Goal: Communication & Community: Answer question/provide support

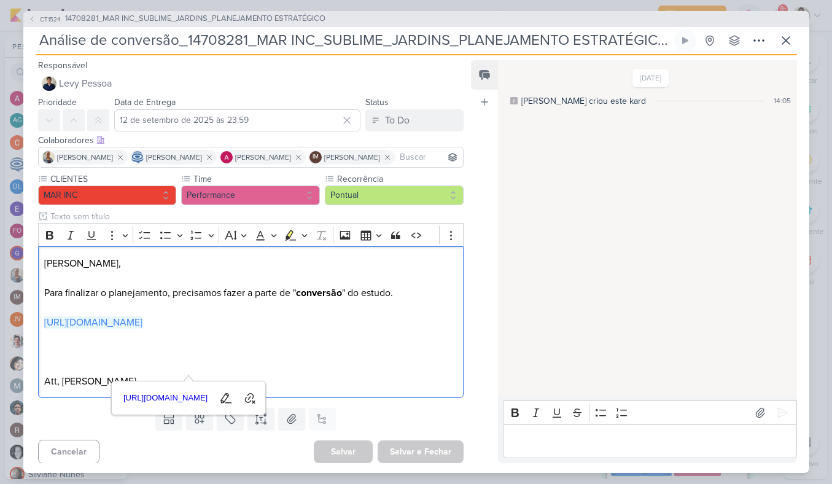
click at [504, 279] on div "11/9/25 Alessandra criou este kard 14:05" at bounding box center [646, 228] width 297 height 335
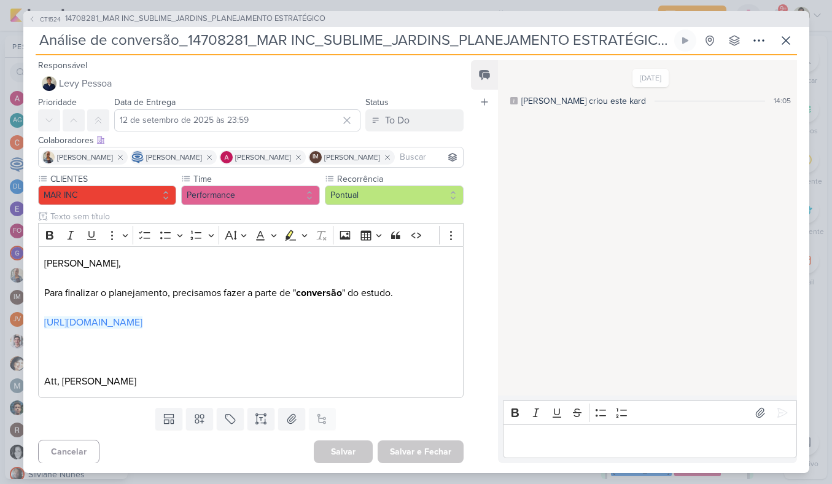
click at [546, 436] on p "Editor editing area: main" at bounding box center [650, 441] width 281 height 15
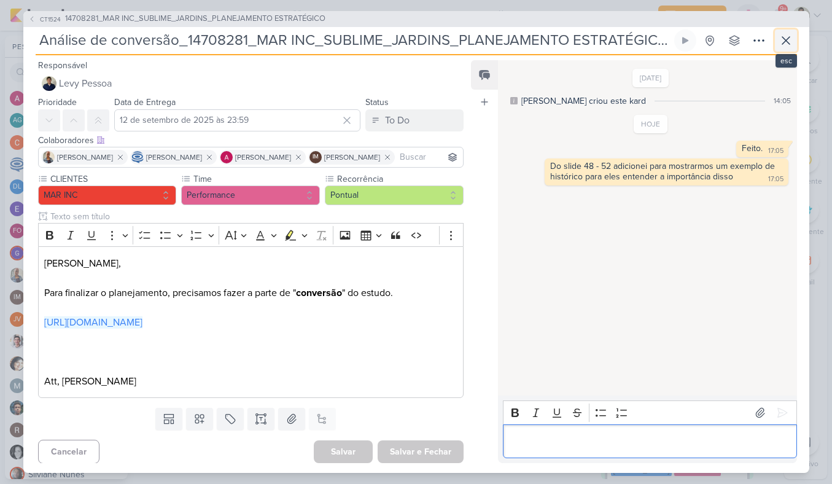
click at [782, 40] on icon at bounding box center [786, 40] width 15 height 15
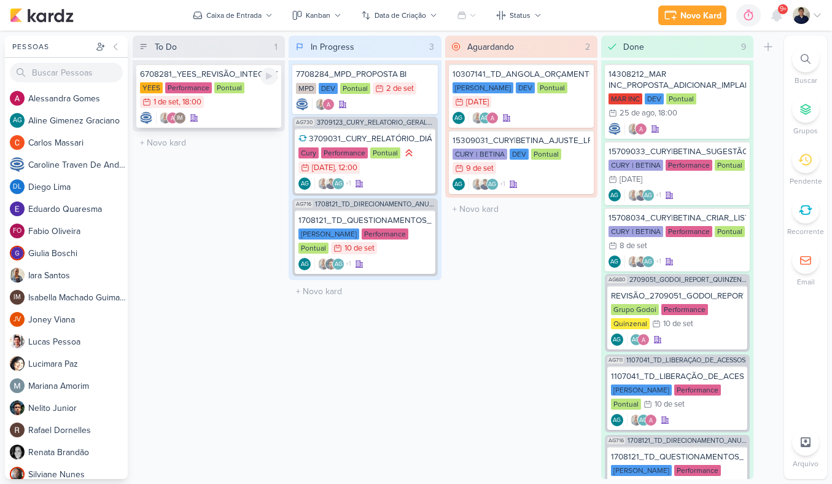
click at [225, 113] on div "IM" at bounding box center [209, 118] width 138 height 12
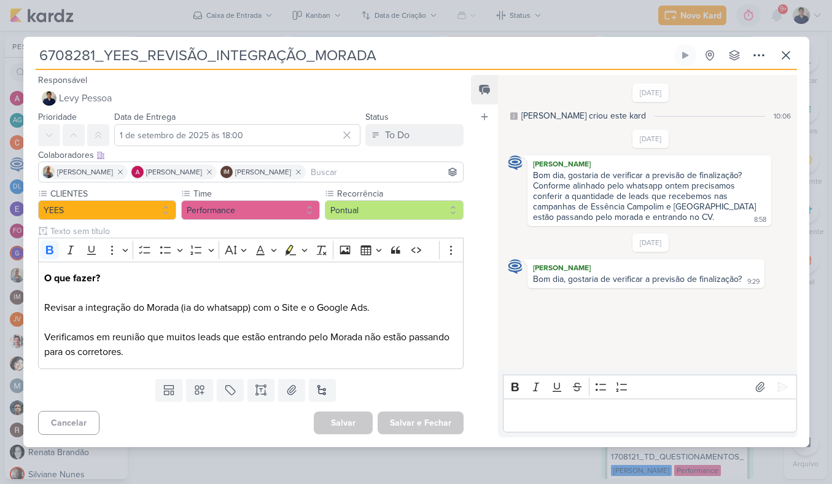
click at [583, 408] on p "Editor editing area: main" at bounding box center [650, 415] width 281 height 15
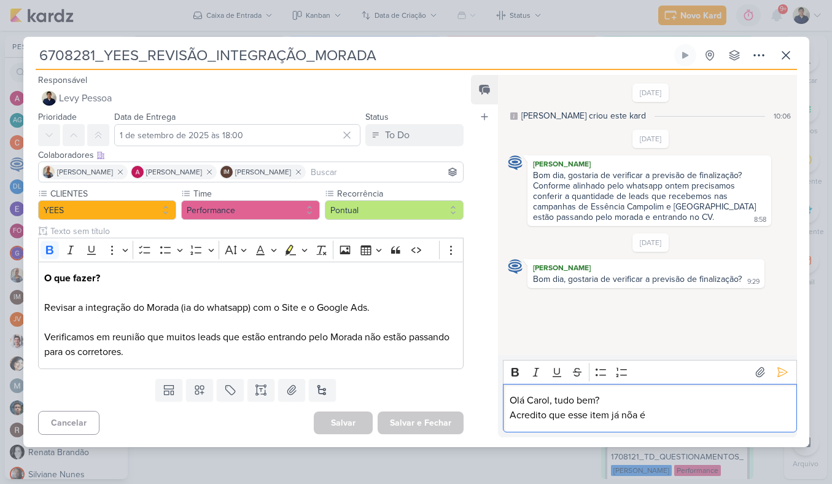
click at [686, 406] on p "Olá Carol, tudo bem?" at bounding box center [650, 400] width 281 height 15
click at [666, 410] on p "Acredito que esse item já nõa é" at bounding box center [650, 415] width 281 height 15
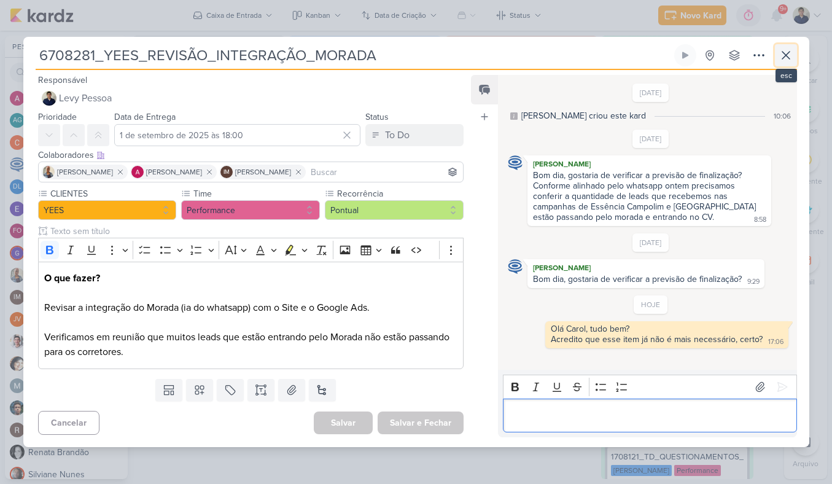
click at [784, 53] on icon at bounding box center [785, 55] width 7 height 7
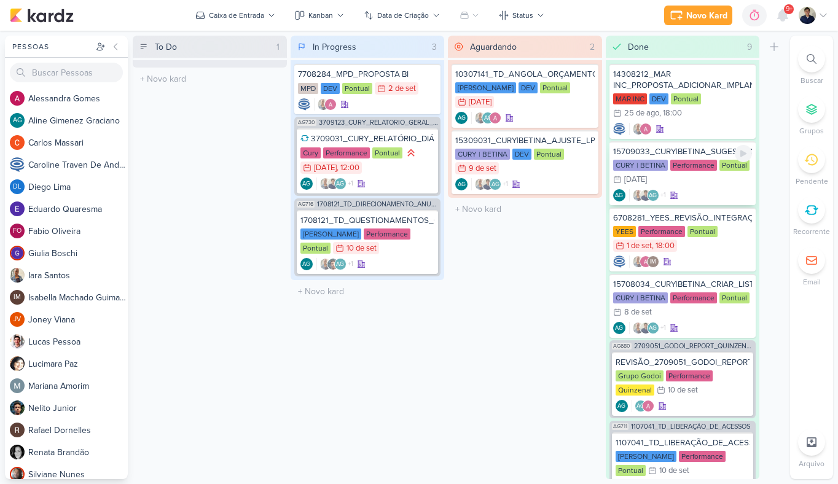
drag, startPoint x: 249, startPoint y: 119, endPoint x: 702, endPoint y: 190, distance: 458.7
click at [702, 190] on div "AG +1 AG" at bounding box center [682, 195] width 139 height 12
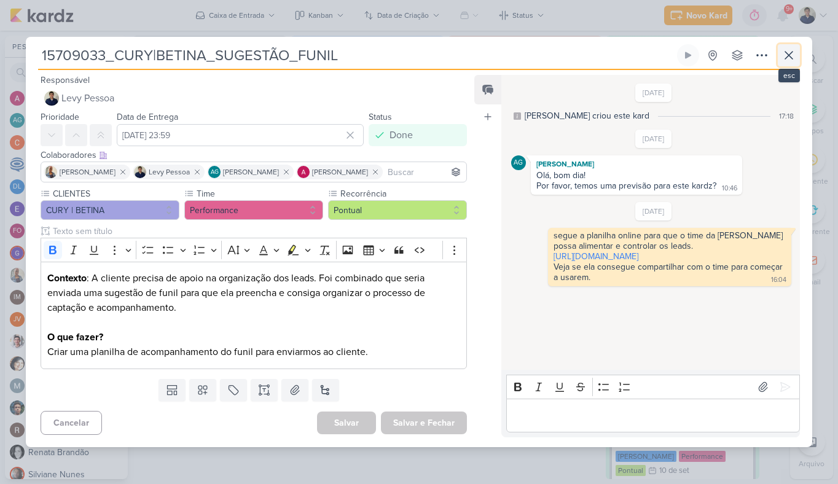
click at [788, 58] on icon at bounding box center [788, 55] width 15 height 15
